Goal: Task Accomplishment & Management: Use online tool/utility

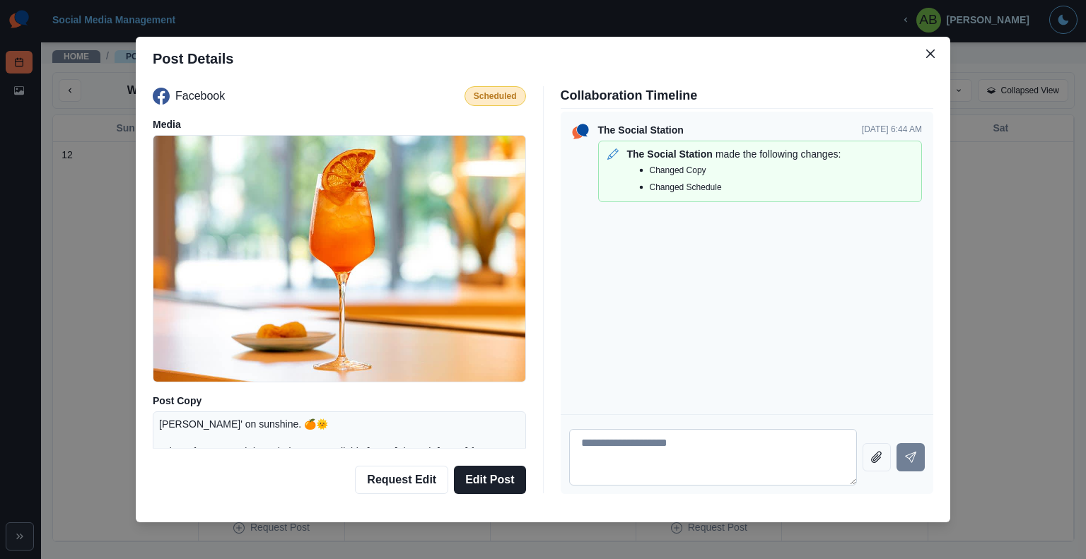
click at [538, 208] on textarea at bounding box center [713, 457] width 288 height 57
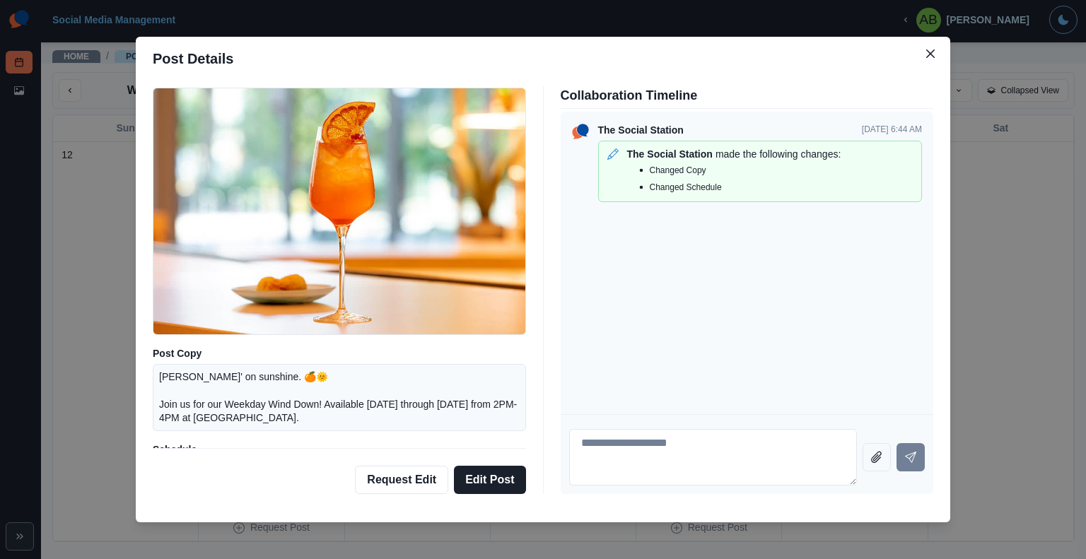
scroll to position [71, 0]
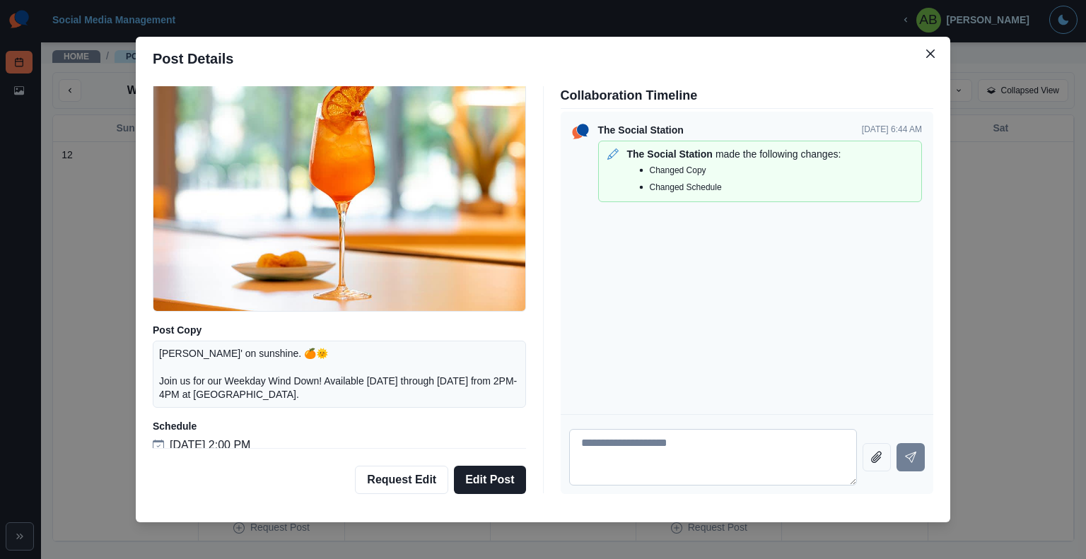
click at [538, 208] on textarea at bounding box center [713, 457] width 288 height 57
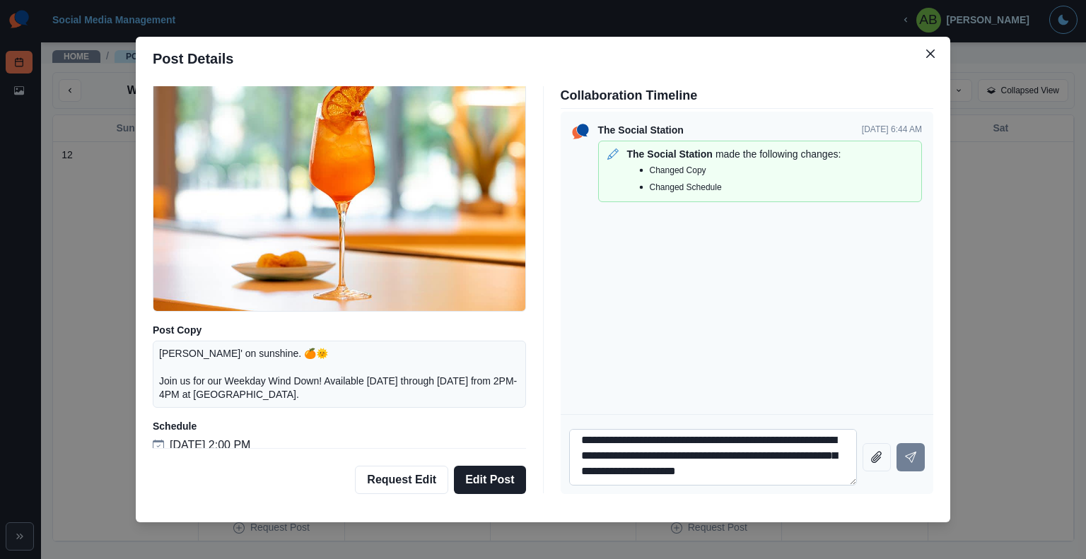
scroll to position [12, 0]
type textarea "**********"
click at [474, 208] on button "Edit Post" at bounding box center [489, 480] width 71 height 28
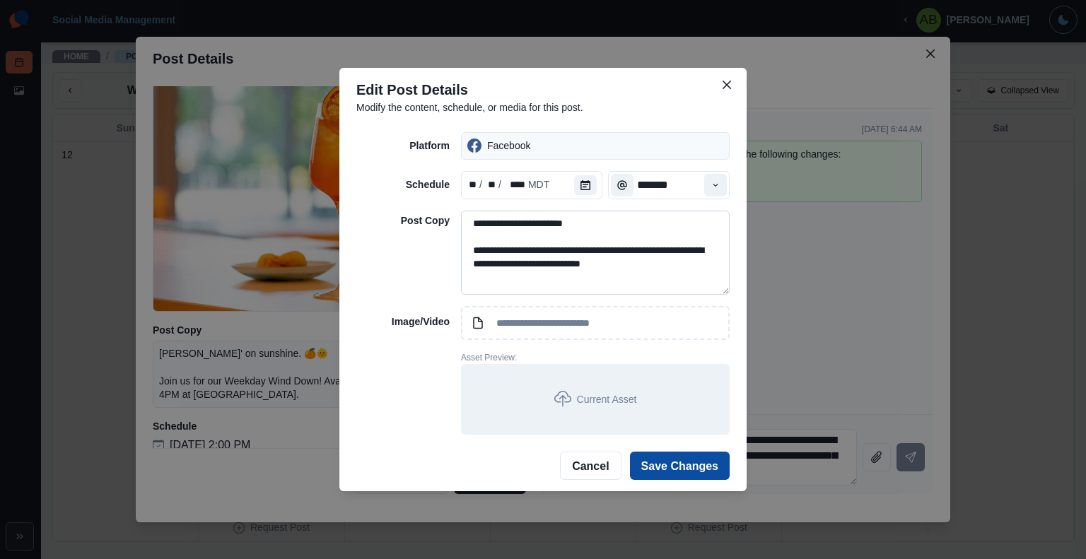
click at [538, 208] on textarea "**********" at bounding box center [595, 253] width 269 height 85
drag, startPoint x: 628, startPoint y: 251, endPoint x: 540, endPoint y: 254, distance: 87.7
click at [538, 208] on textarea "**********" at bounding box center [595, 253] width 269 height 85
type textarea "**********"
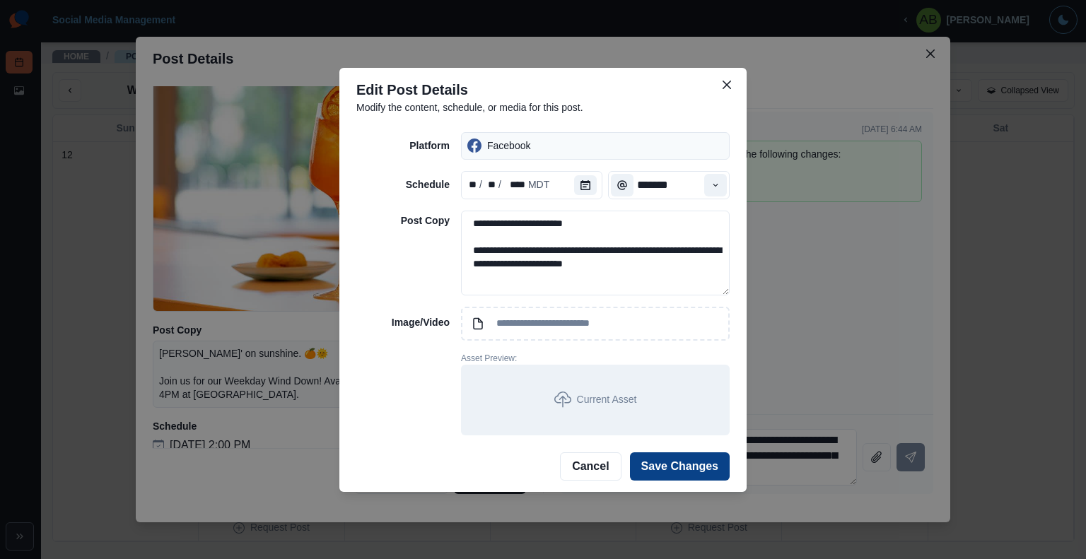
click at [538, 208] on button "Save Changes" at bounding box center [680, 466] width 100 height 28
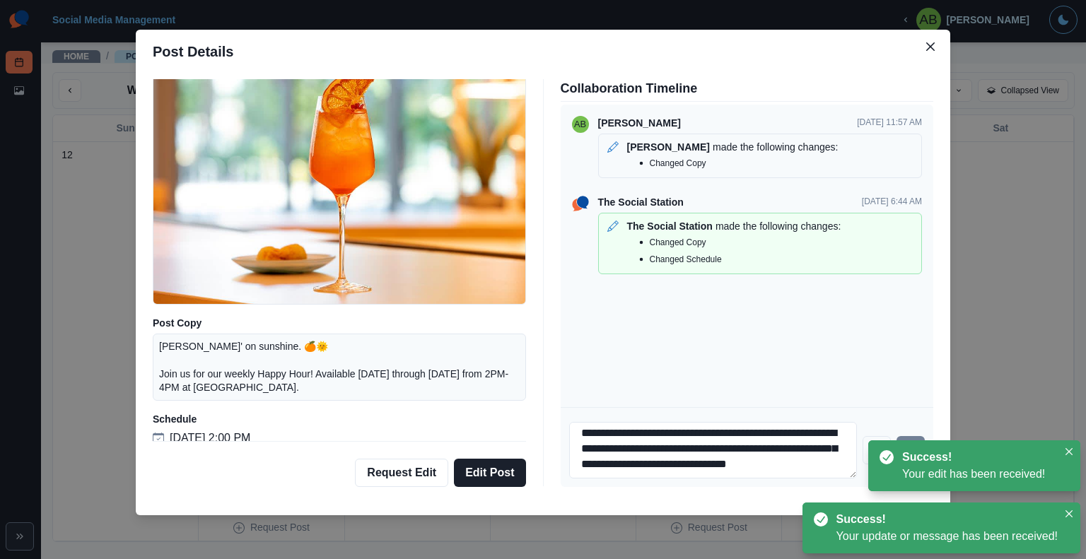
scroll to position [8, 0]
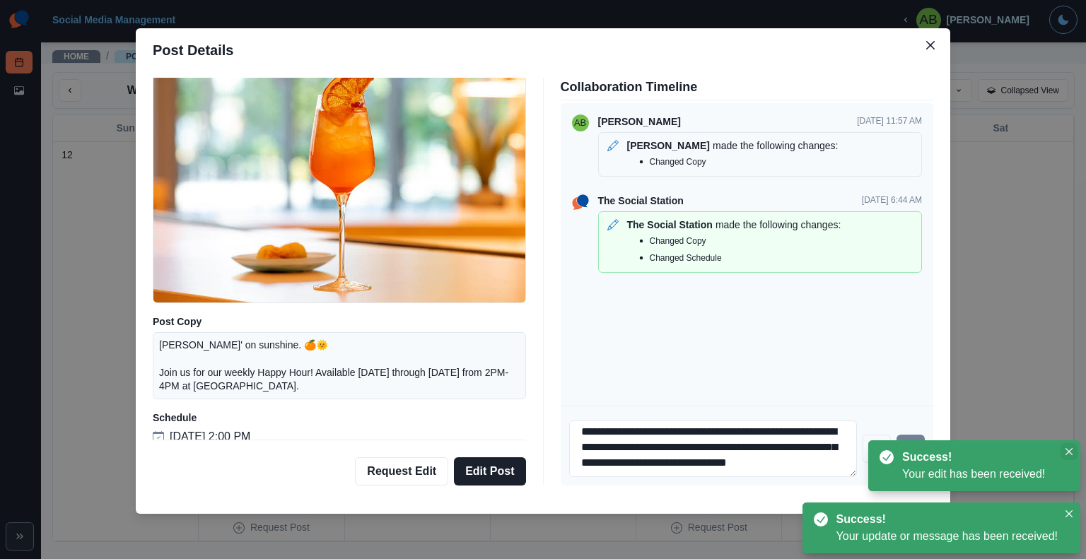
click at [538, 208] on button "Close" at bounding box center [1068, 451] width 17 height 17
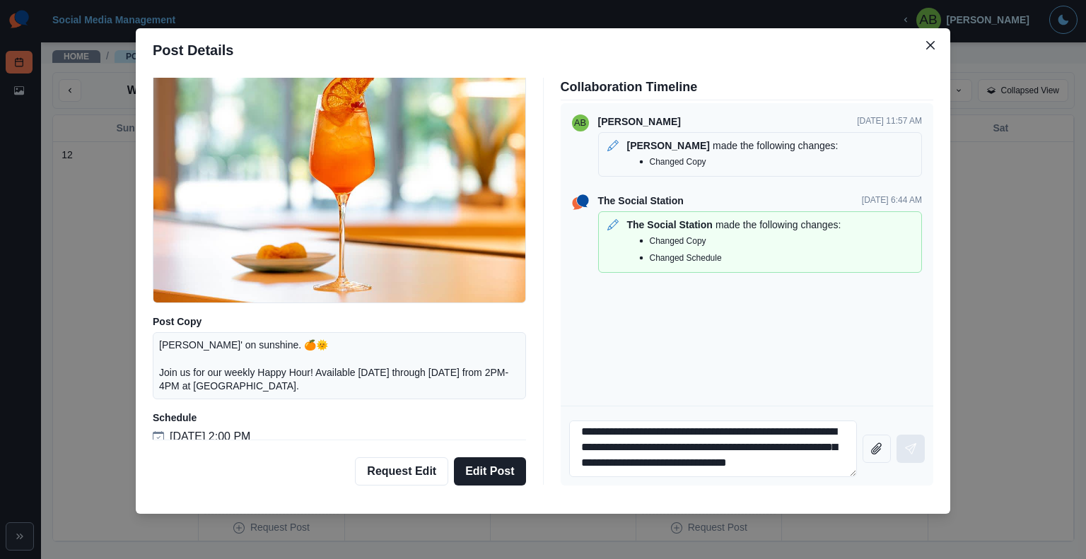
click at [538, 208] on icon "Send message" at bounding box center [910, 448] width 11 height 11
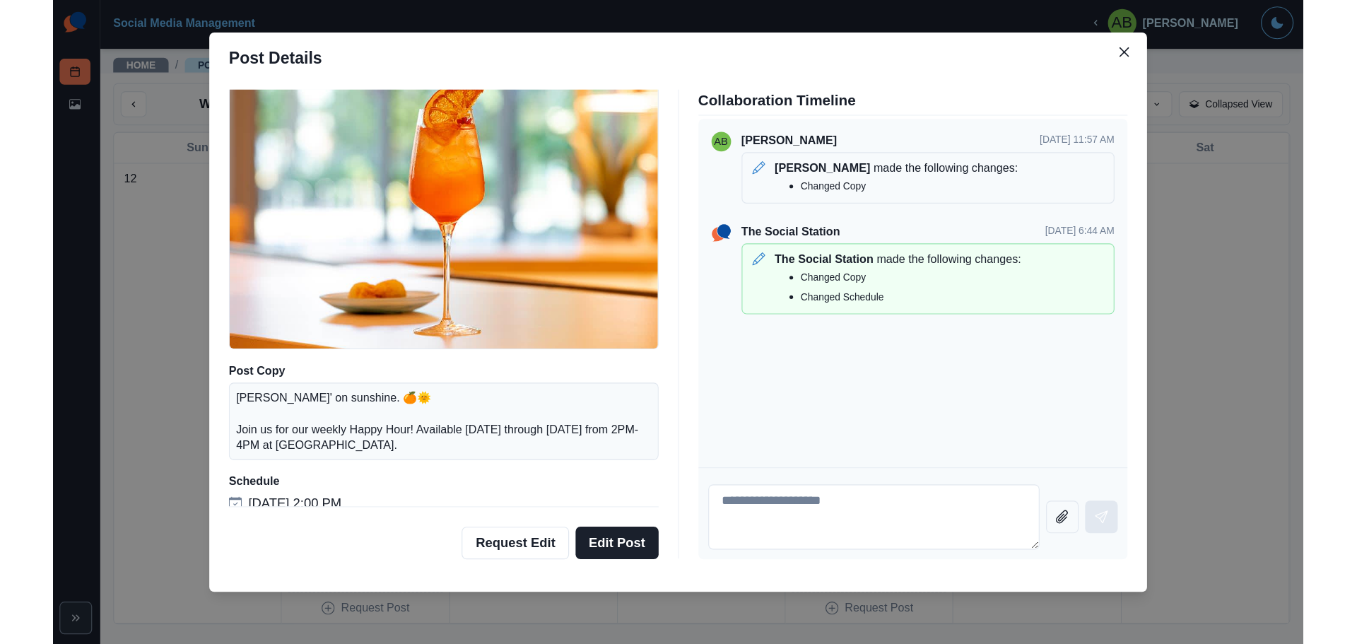
scroll to position [0, 0]
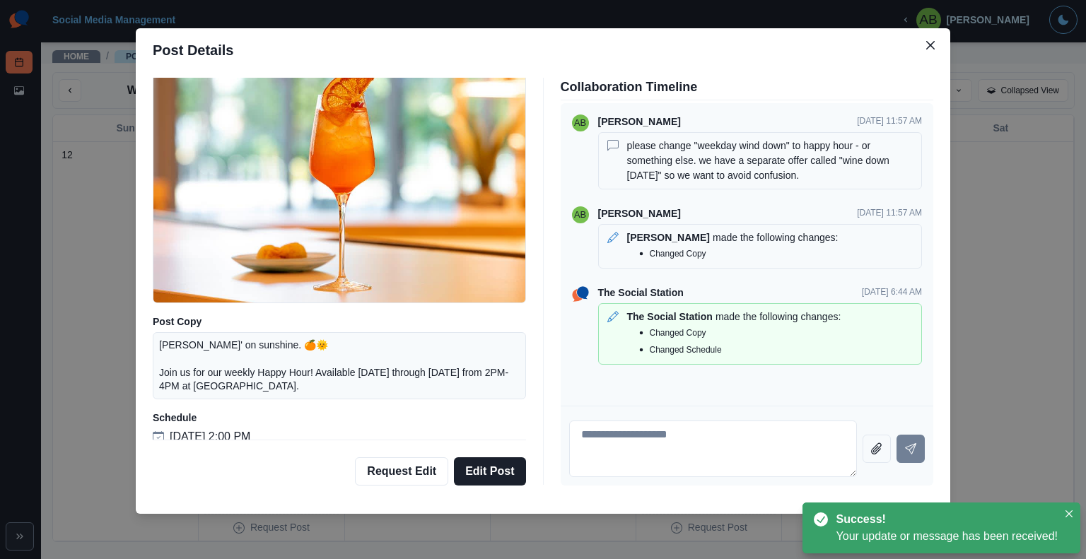
click at [538, 208] on div "Post Details Facebook Scheduled Media Post Copy Sippin' on sunshine. 🍊🌞 Join us…" at bounding box center [543, 279] width 1086 height 559
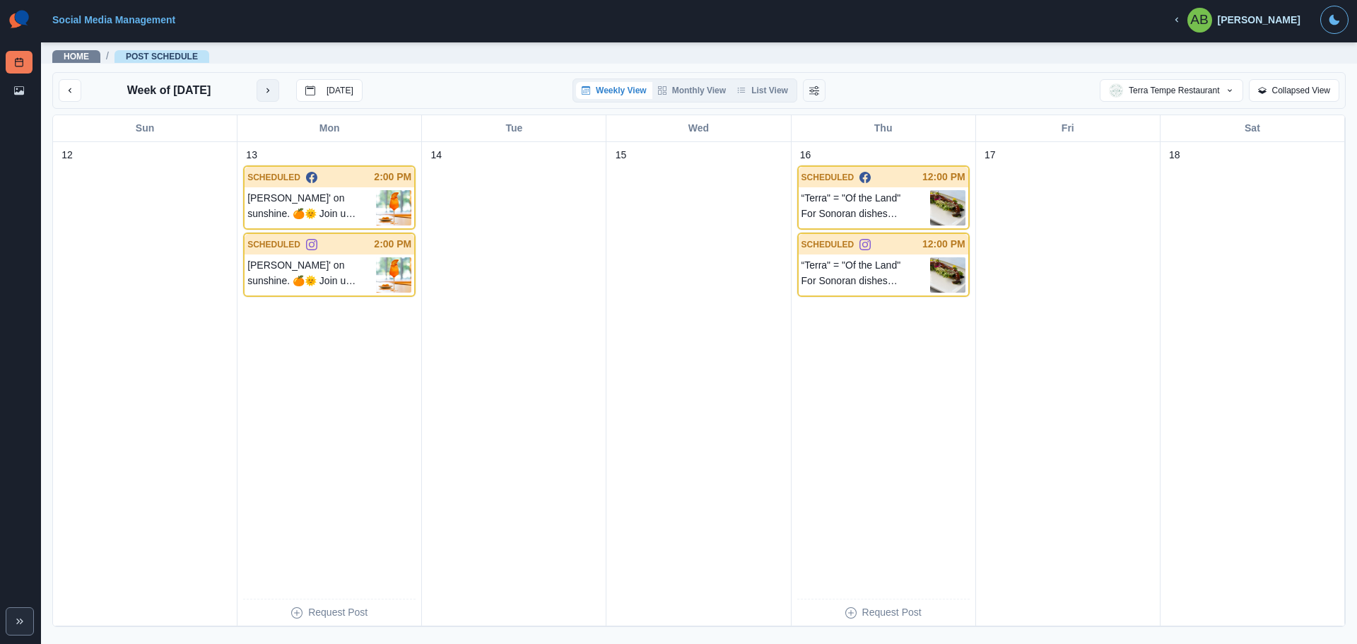
click at [269, 91] on icon "next month" at bounding box center [268, 91] width 10 height 10
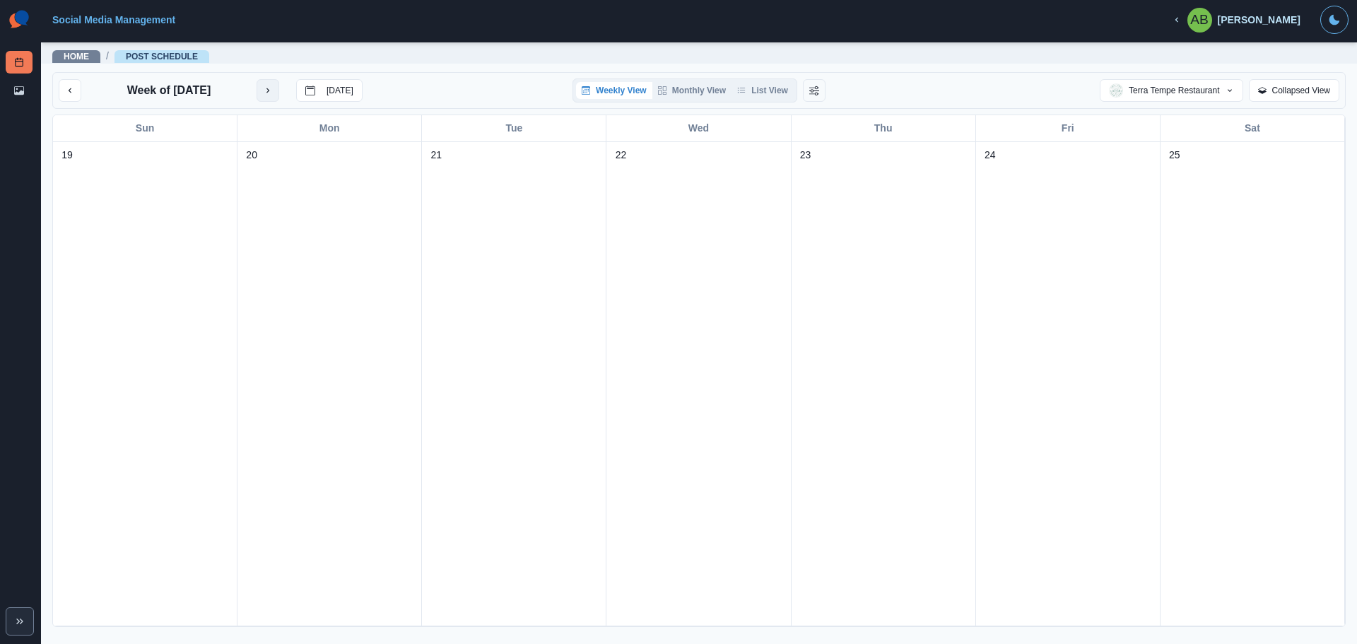
click at [269, 91] on icon "next month" at bounding box center [268, 91] width 10 height 10
click at [71, 91] on icon "previous month" at bounding box center [70, 91] width 10 height 10
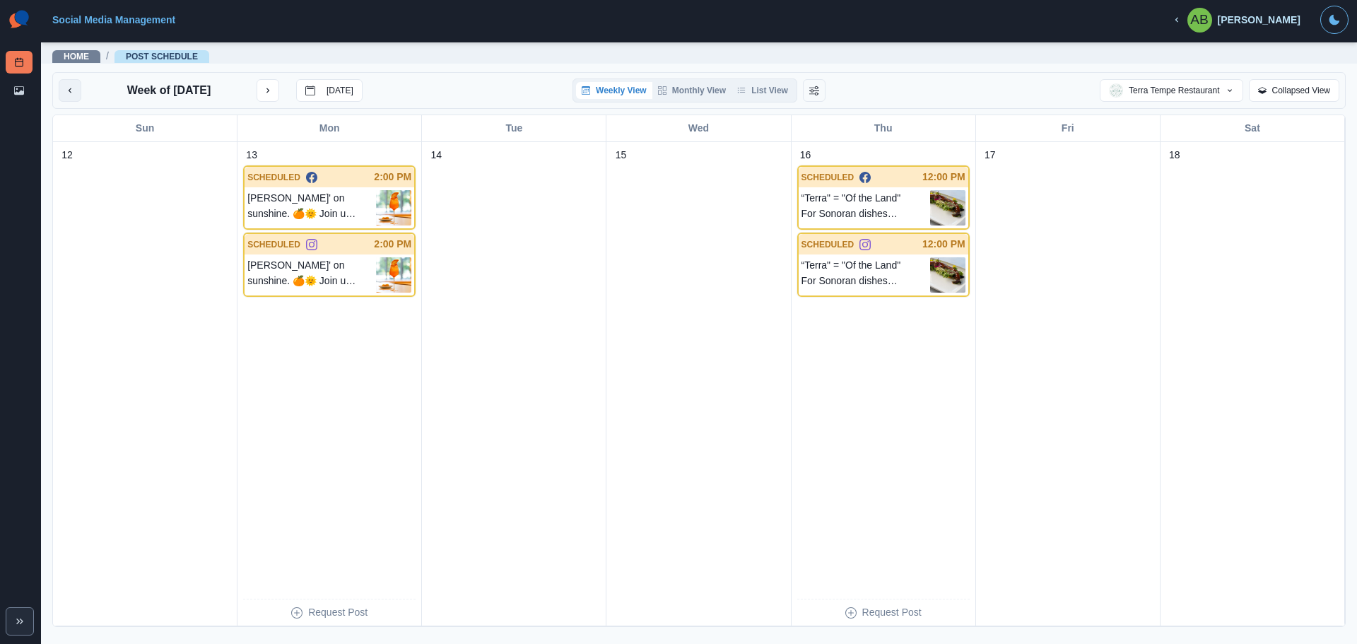
click at [71, 91] on icon "previous month" at bounding box center [70, 91] width 10 height 10
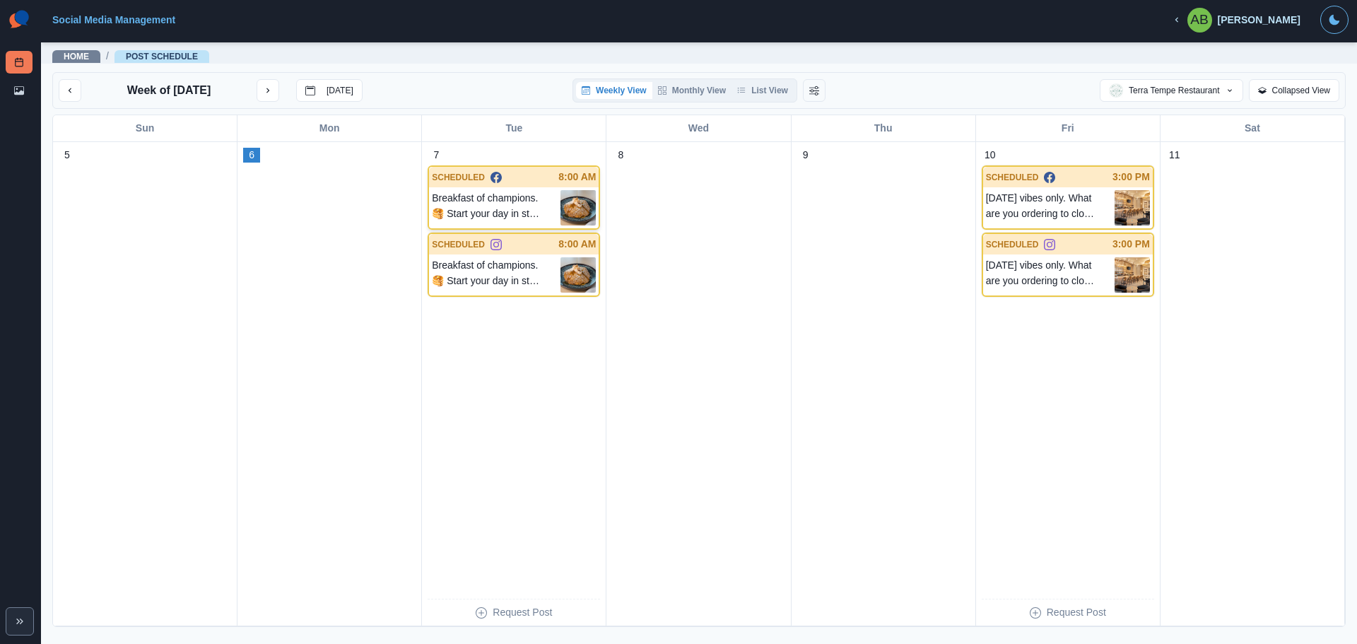
click at [502, 203] on p "Breakfast of champions. 🥞 Start your day in style at Terra Tempe! Whether you'r…" at bounding box center [496, 207] width 129 height 35
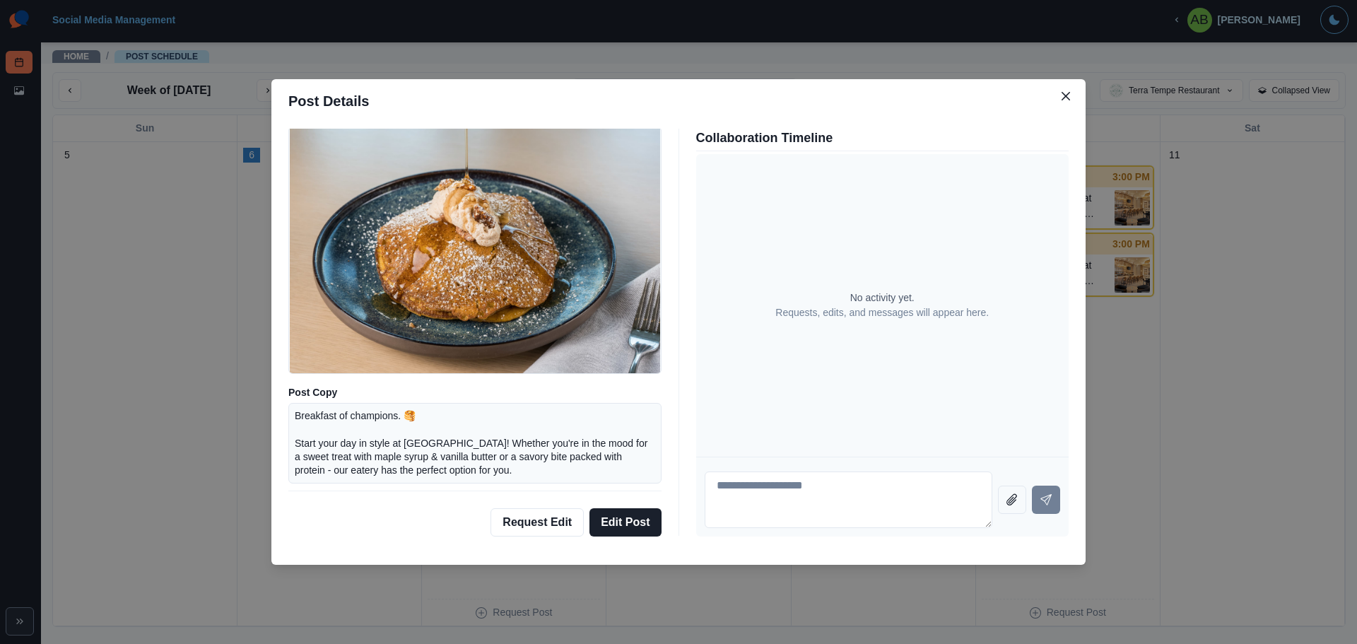
scroll to position [95, 0]
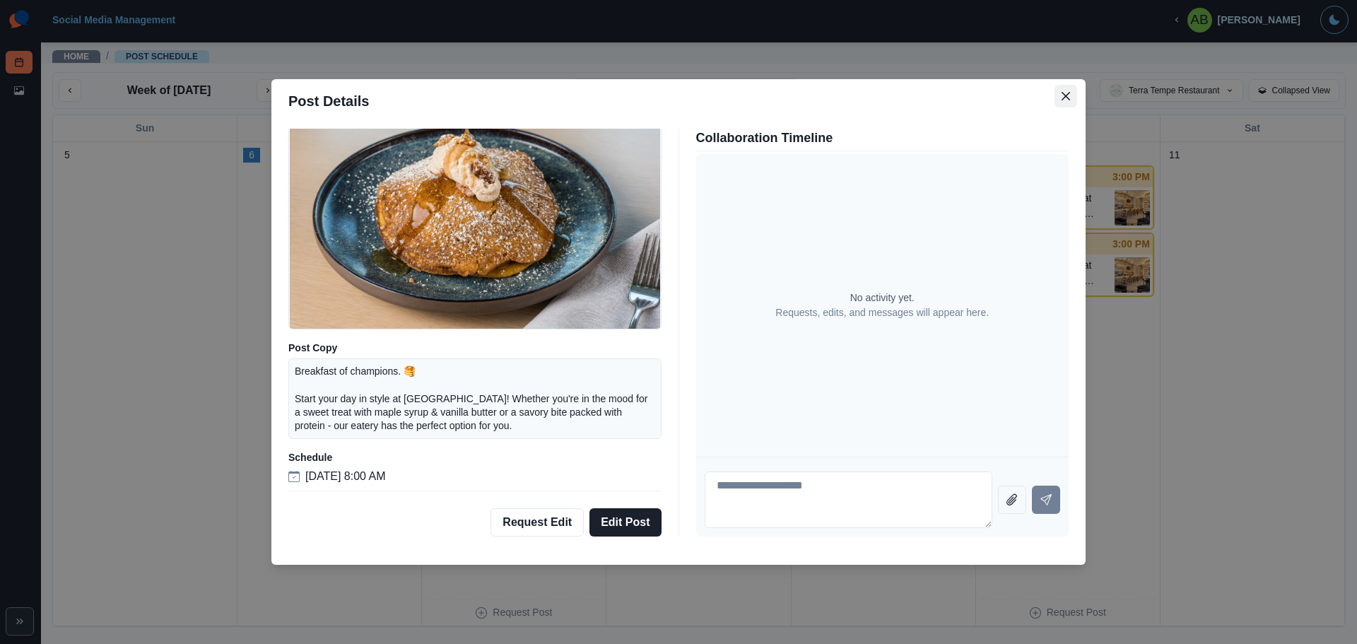
click at [538, 95] on button "Close" at bounding box center [1066, 96] width 23 height 23
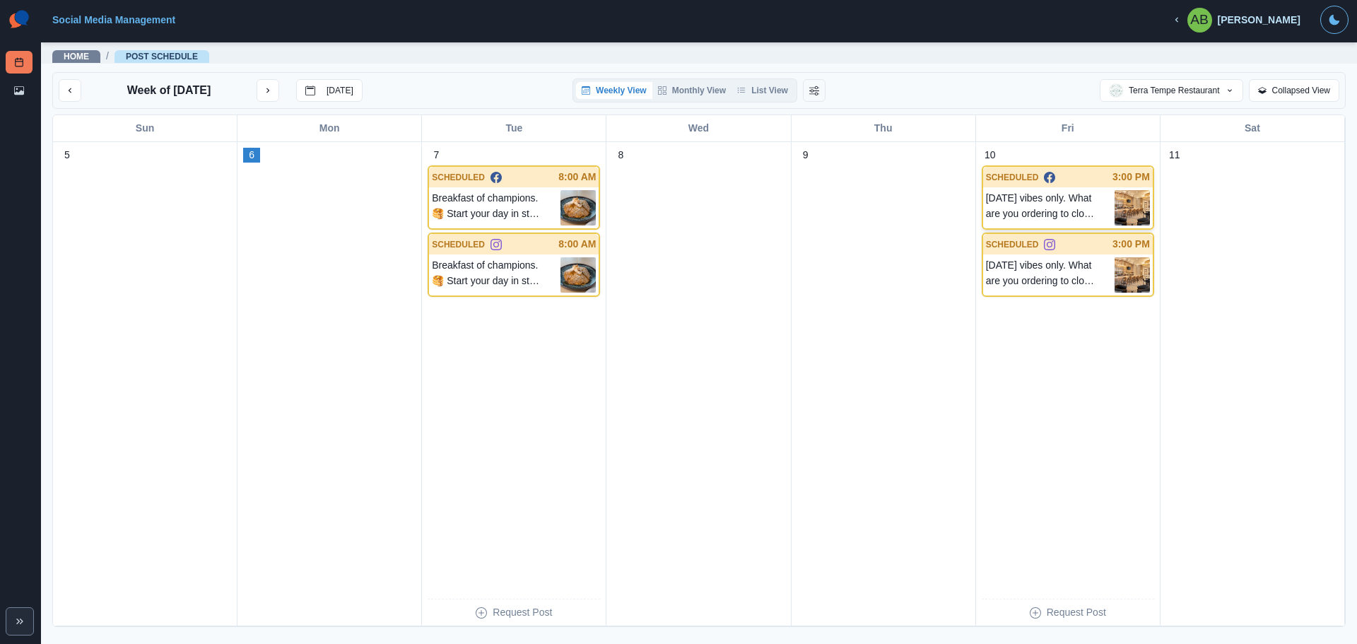
click at [538, 192] on p "Friday vibes only. What are you ordering to close out your week in Tempe? ✨" at bounding box center [1050, 207] width 129 height 35
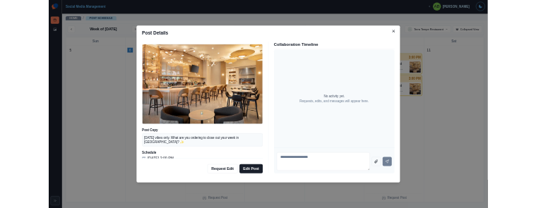
scroll to position [0, 0]
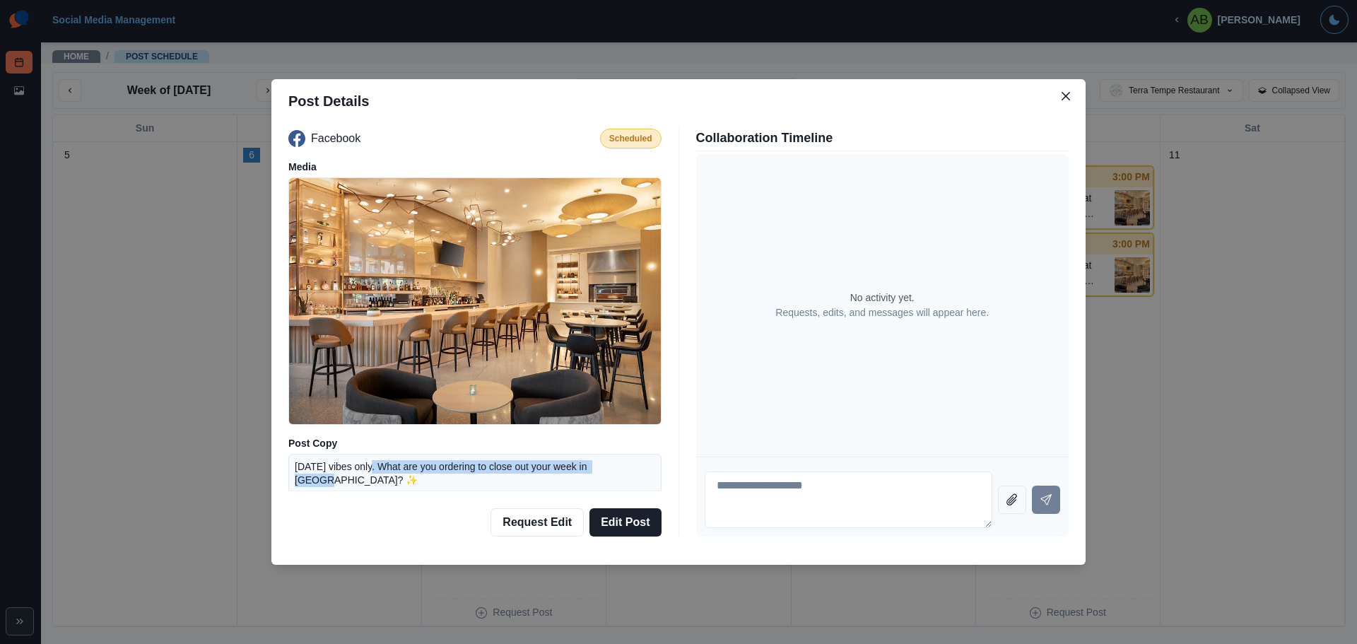
drag, startPoint x: 368, startPoint y: 456, endPoint x: 618, endPoint y: 456, distance: 250.2
click at [538, 208] on div "Friday vibes only. What are you ordering to close out your week in Tempe? ✨" at bounding box center [474, 474] width 373 height 40
click at [476, 208] on img at bounding box center [475, 300] width 372 height 247
click at [538, 204] on div "No activity yet. Requests, edits, and messages will appear here." at bounding box center [882, 305] width 351 height 280
click at [538, 95] on button "Close" at bounding box center [1066, 96] width 23 height 23
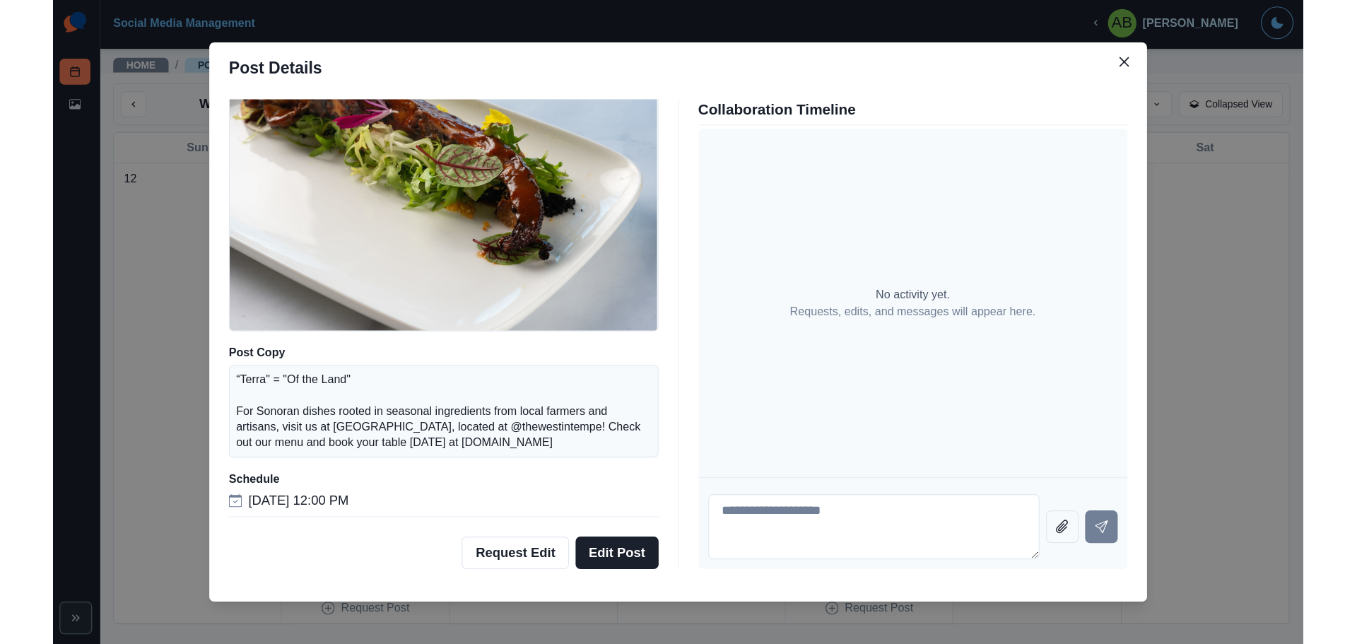
scroll to position [8, 0]
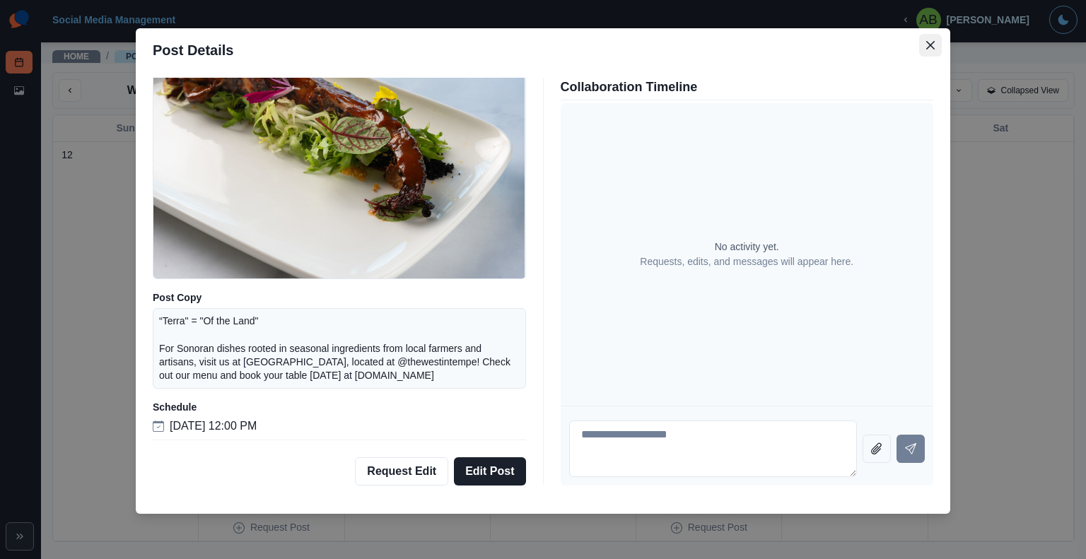
click at [926, 45] on icon "Close" at bounding box center [930, 45] width 8 height 8
